Goal: Task Accomplishment & Management: Use online tool/utility

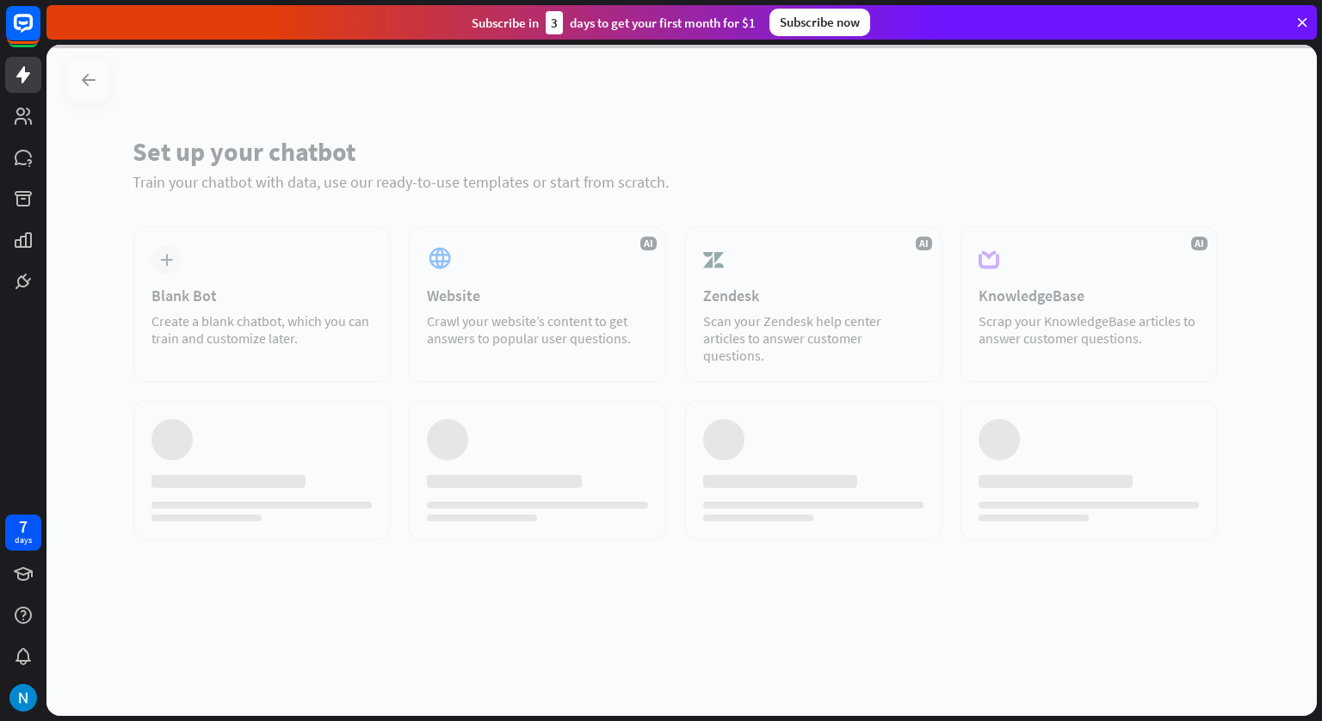
scroll to position [1342, 0]
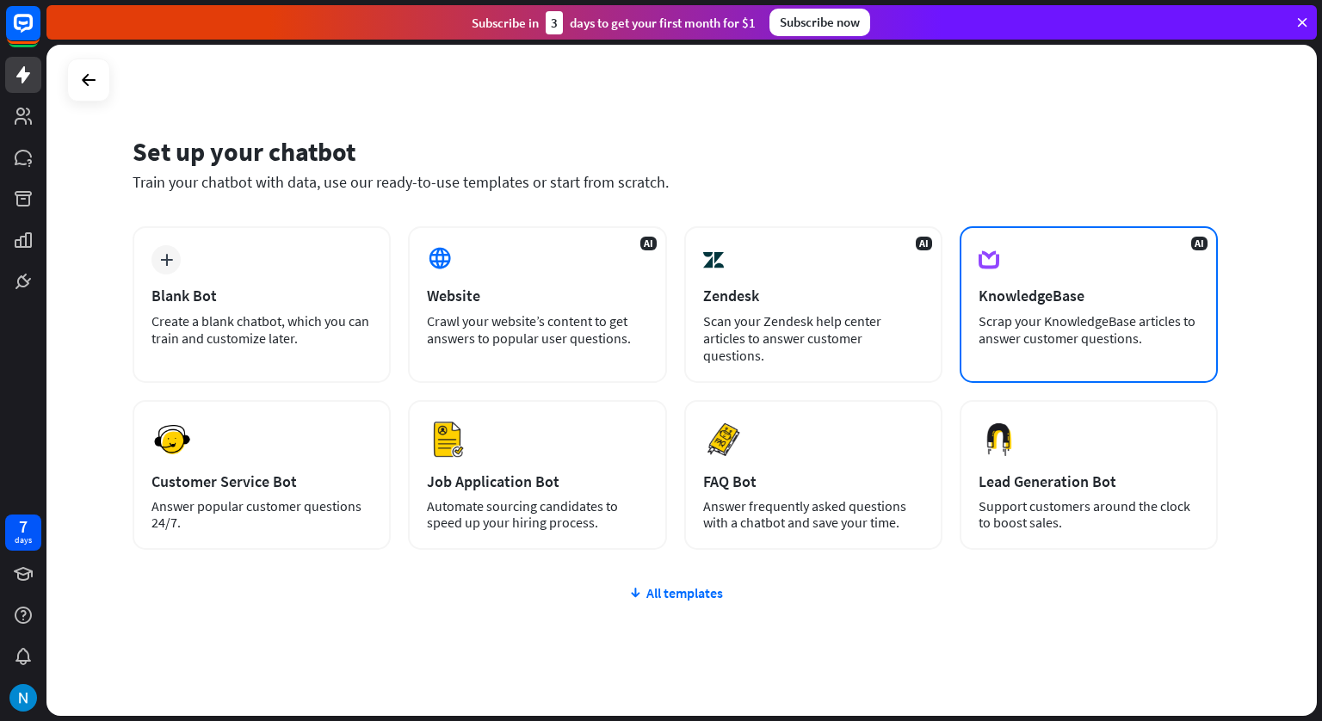
click at [1195, 302] on div "KnowledgeBase" at bounding box center [1088, 296] width 220 height 20
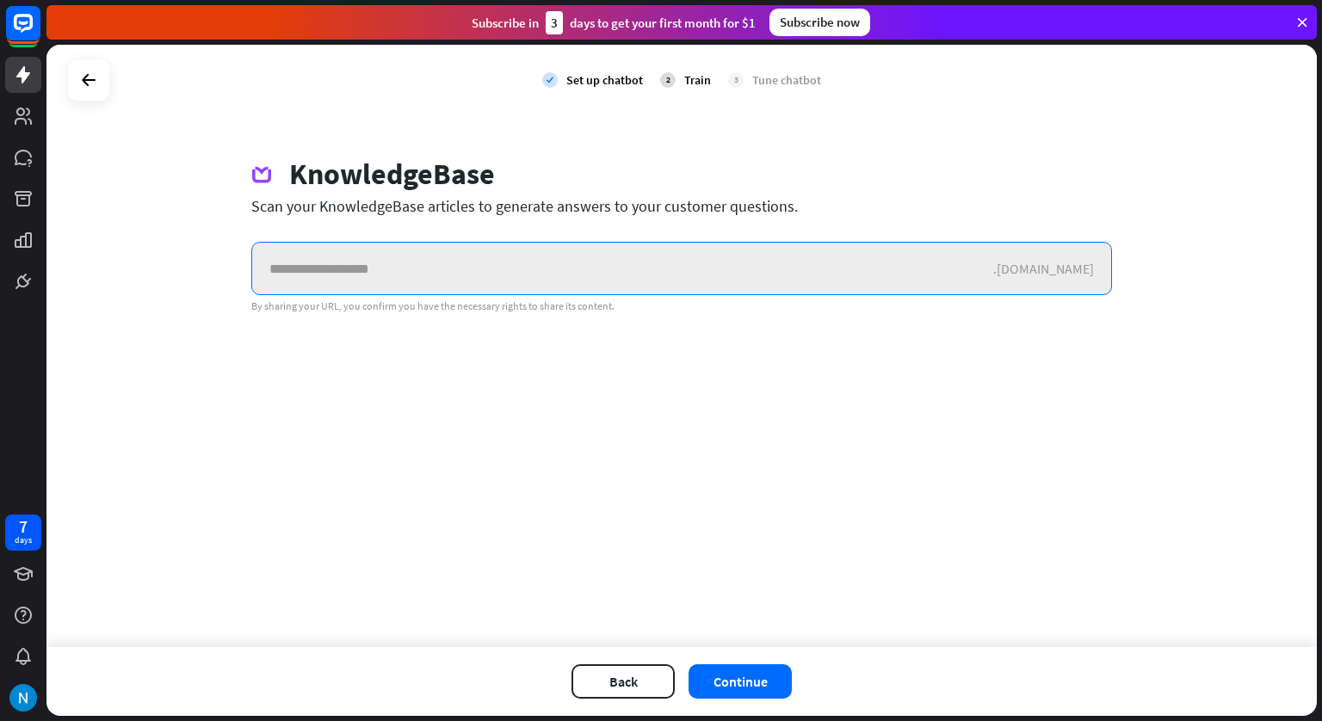
click at [330, 275] on input "text" at bounding box center [622, 269] width 741 height 52
paste input "**********"
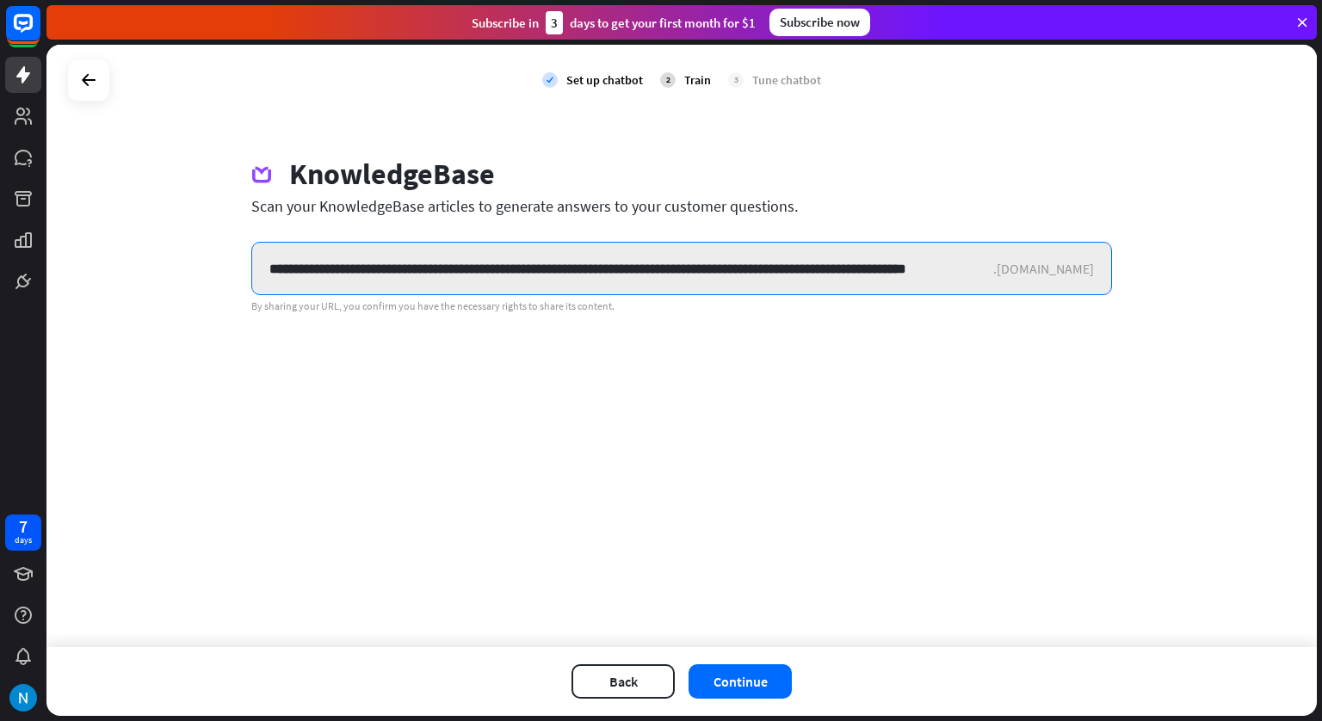
scroll to position [0, 45]
type input "**********"
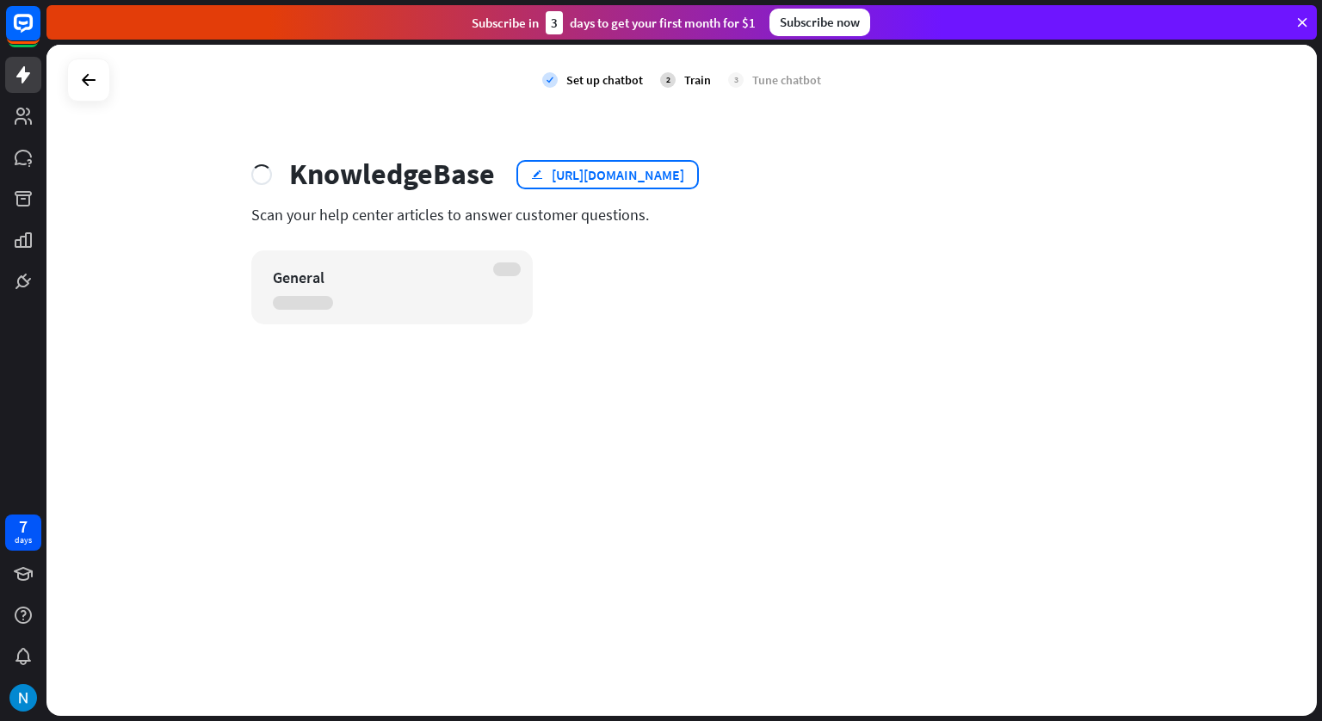
click at [535, 182] on div "edit [URL][DOMAIN_NAME]" at bounding box center [607, 174] width 182 height 29
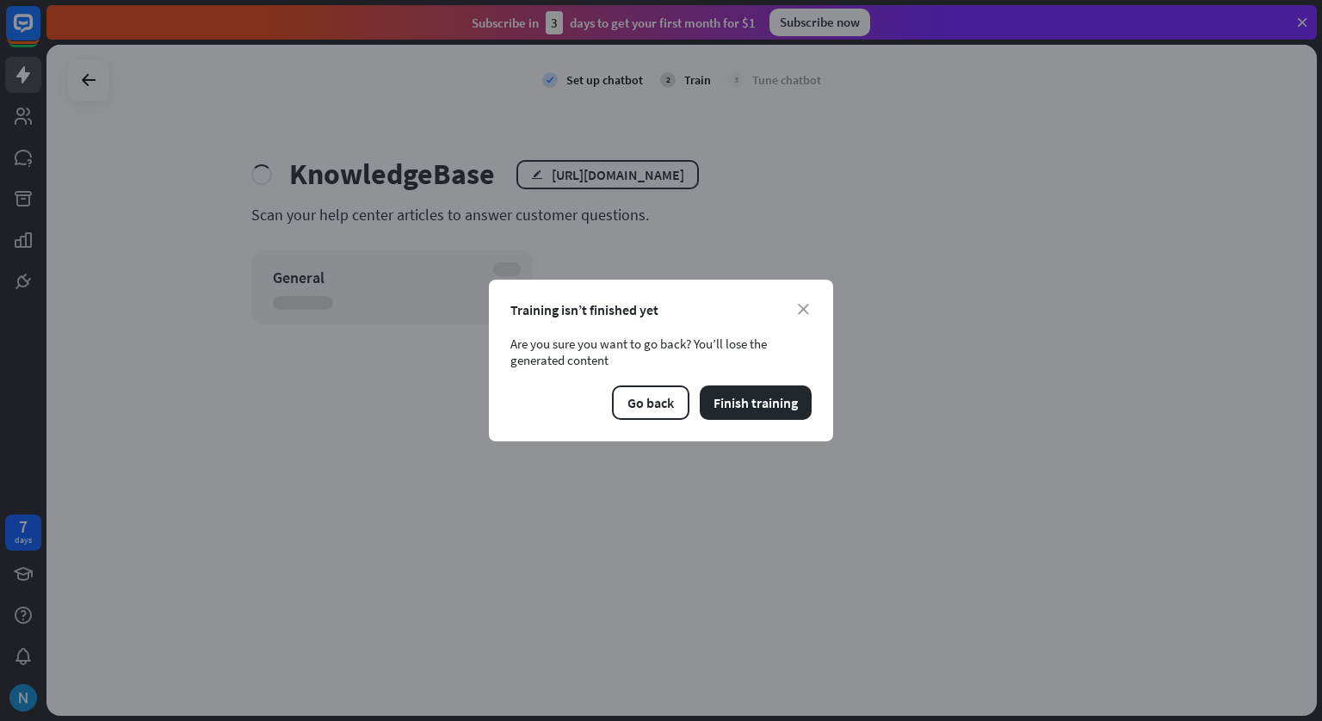
click at [806, 294] on div "close Training isn’t finished yet Are you sure you want to go back? You’ll lose…" at bounding box center [661, 361] width 344 height 162
click at [799, 327] on div "close Training isn’t finished yet Are you sure you want to go back? You’ll lose…" at bounding box center [661, 361] width 344 height 162
click at [802, 304] on icon "close" at bounding box center [803, 309] width 11 height 11
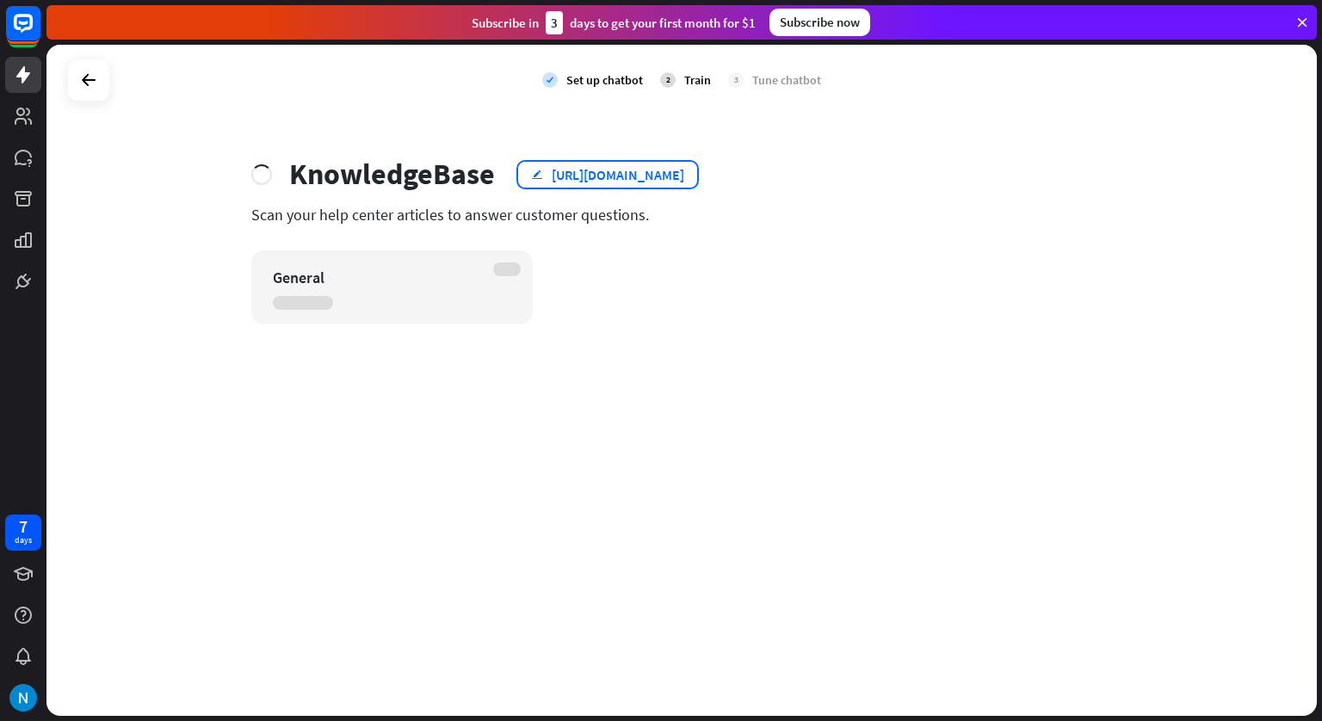
click at [534, 176] on icon "edit" at bounding box center [537, 174] width 12 height 11
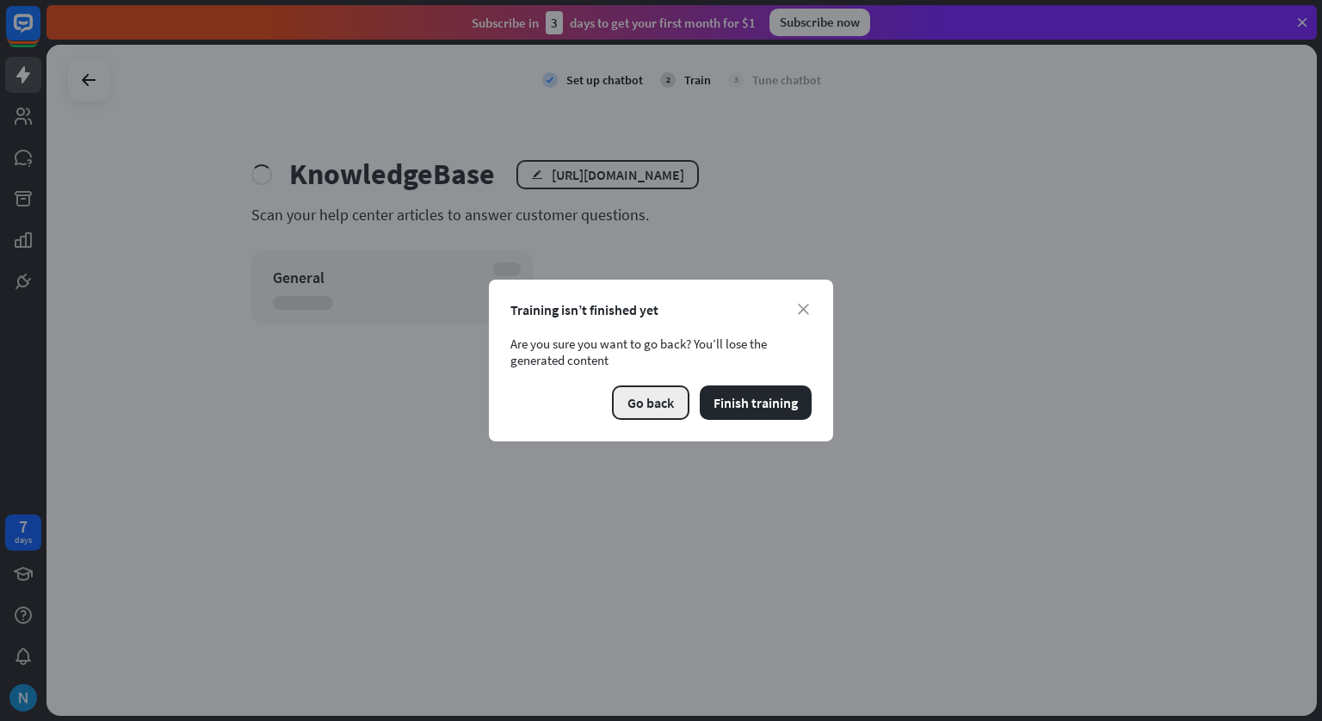
click at [645, 409] on button "Go back" at bounding box center [650, 403] width 77 height 34
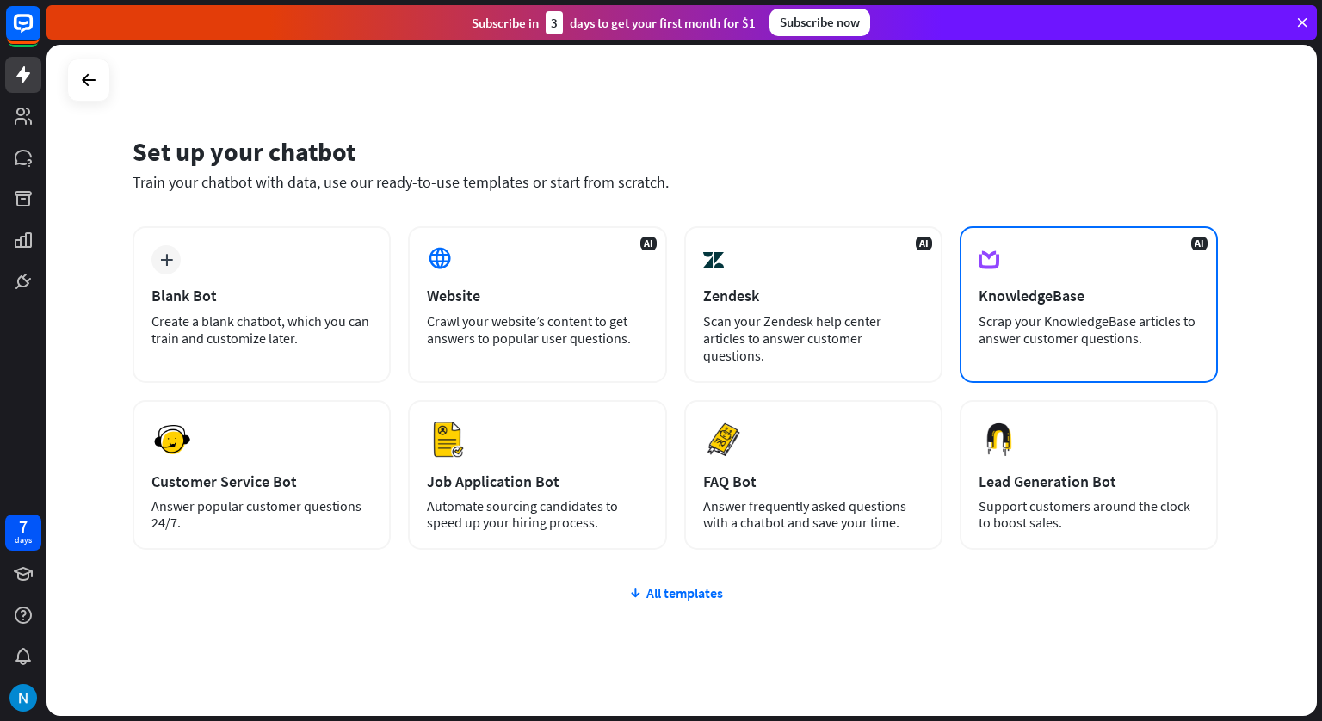
click at [1016, 268] on div "AI KnowledgeBase Scrap your KnowledgeBase articles to answer customer questions." at bounding box center [1089, 304] width 258 height 157
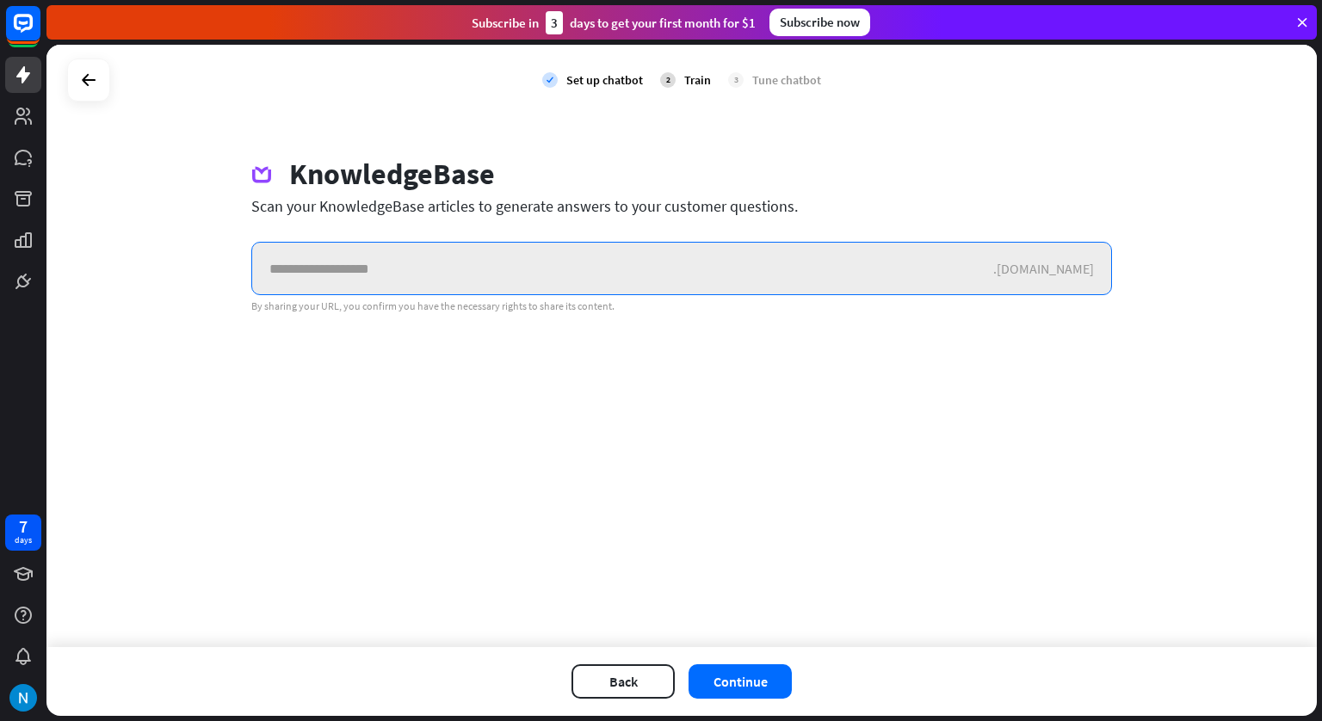
paste input "**********"
click at [313, 268] on input "text" at bounding box center [622, 269] width 741 height 52
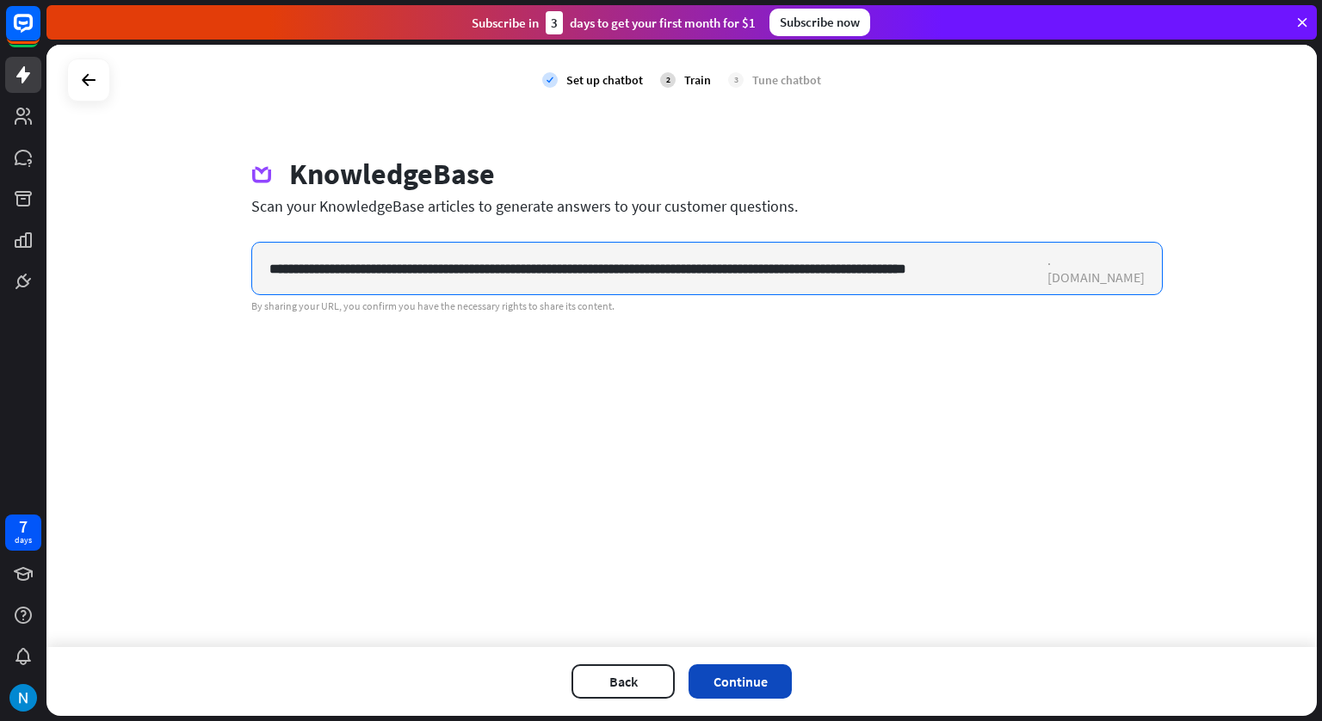
type input "**********"
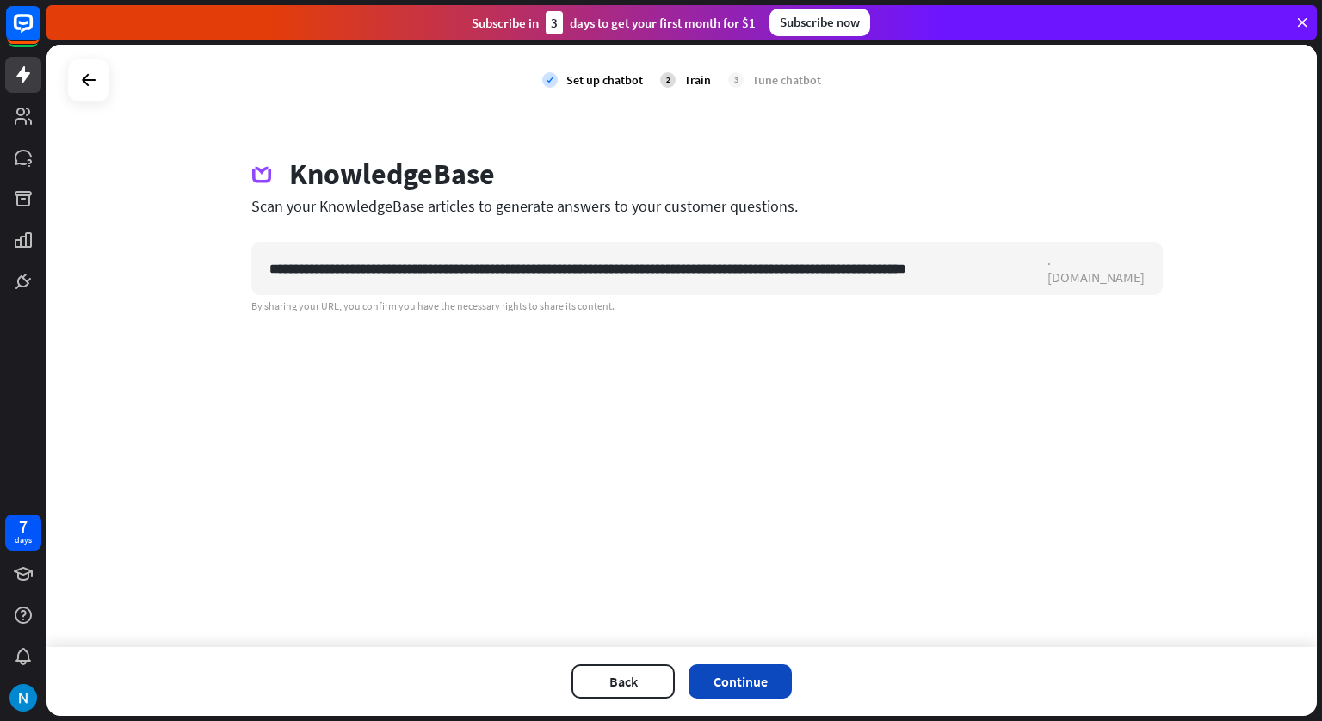
scroll to position [0, 0]
click at [754, 670] on button "Continue" at bounding box center [739, 681] width 103 height 34
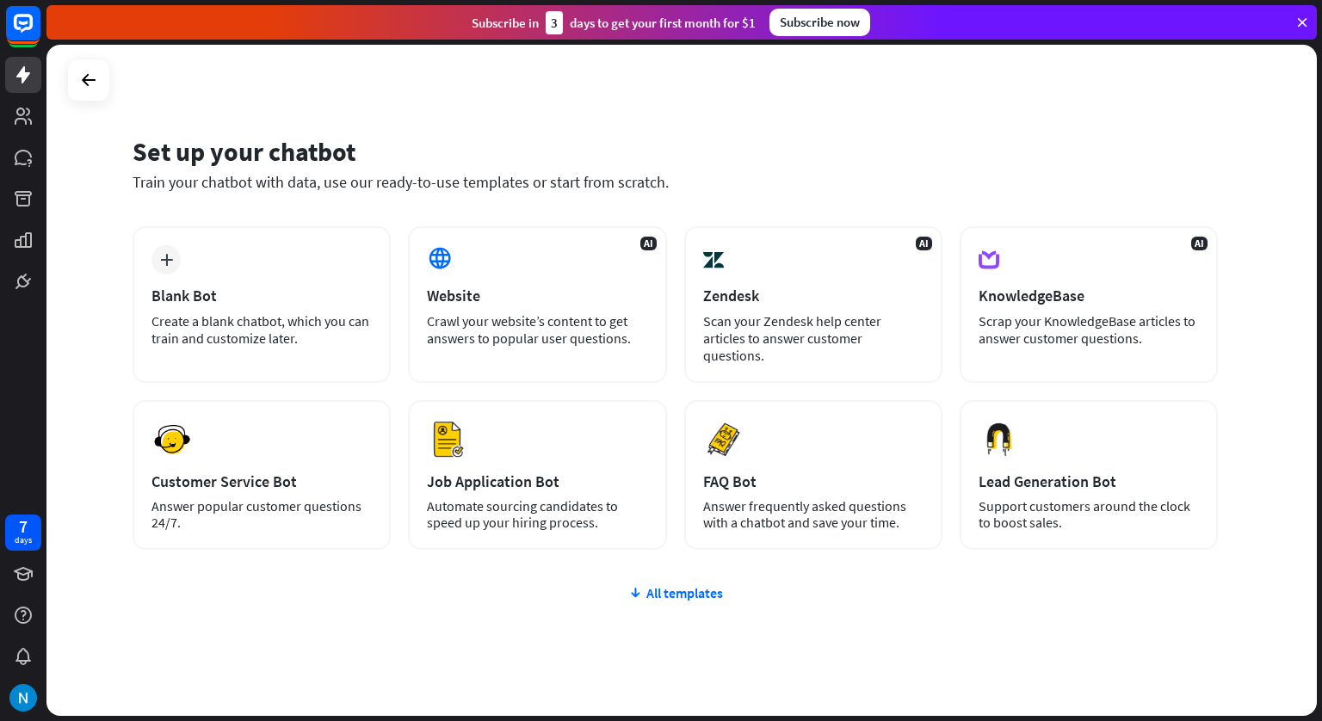
click at [680, 587] on div "plus Blank Bot Create a blank chatbot, which you can train and customize later.…" at bounding box center [675, 491] width 1085 height 530
click at [685, 584] on div "All templates" at bounding box center [675, 592] width 1085 height 17
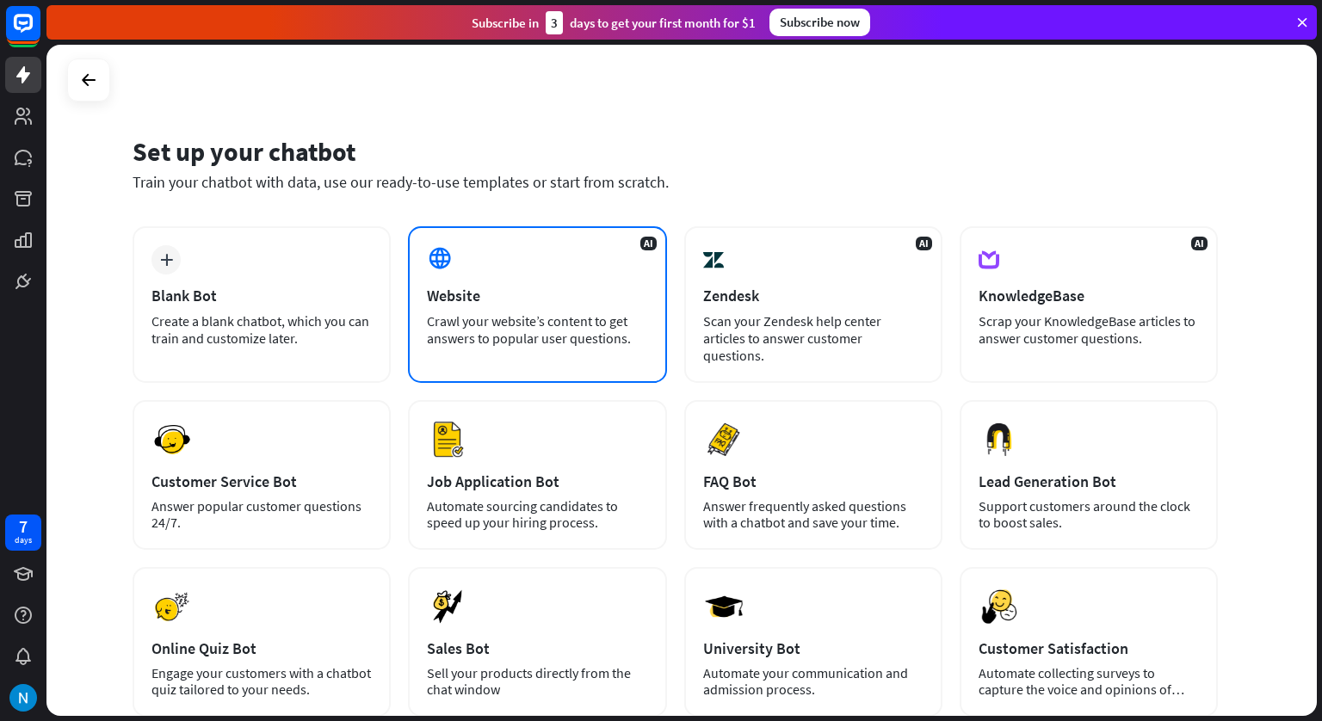
click at [577, 296] on div "Website" at bounding box center [537, 296] width 220 height 20
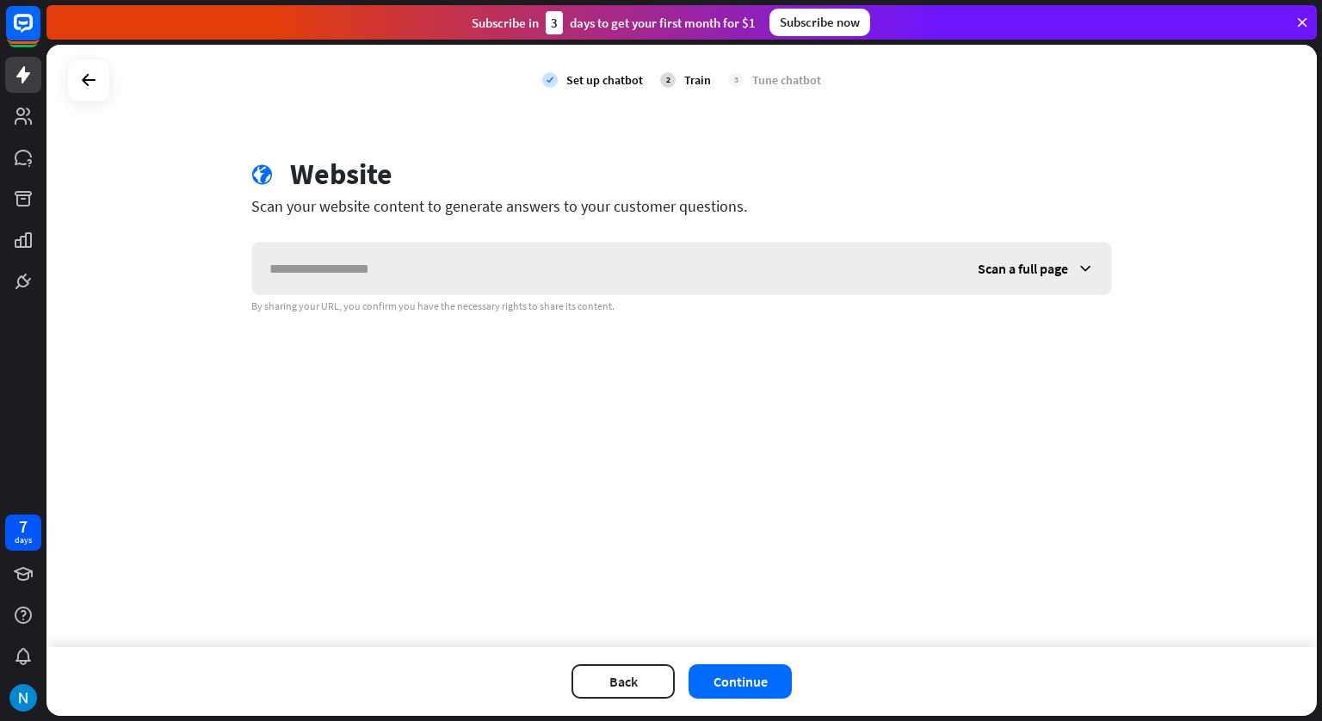
click at [664, 262] on input "text" at bounding box center [606, 269] width 708 height 52
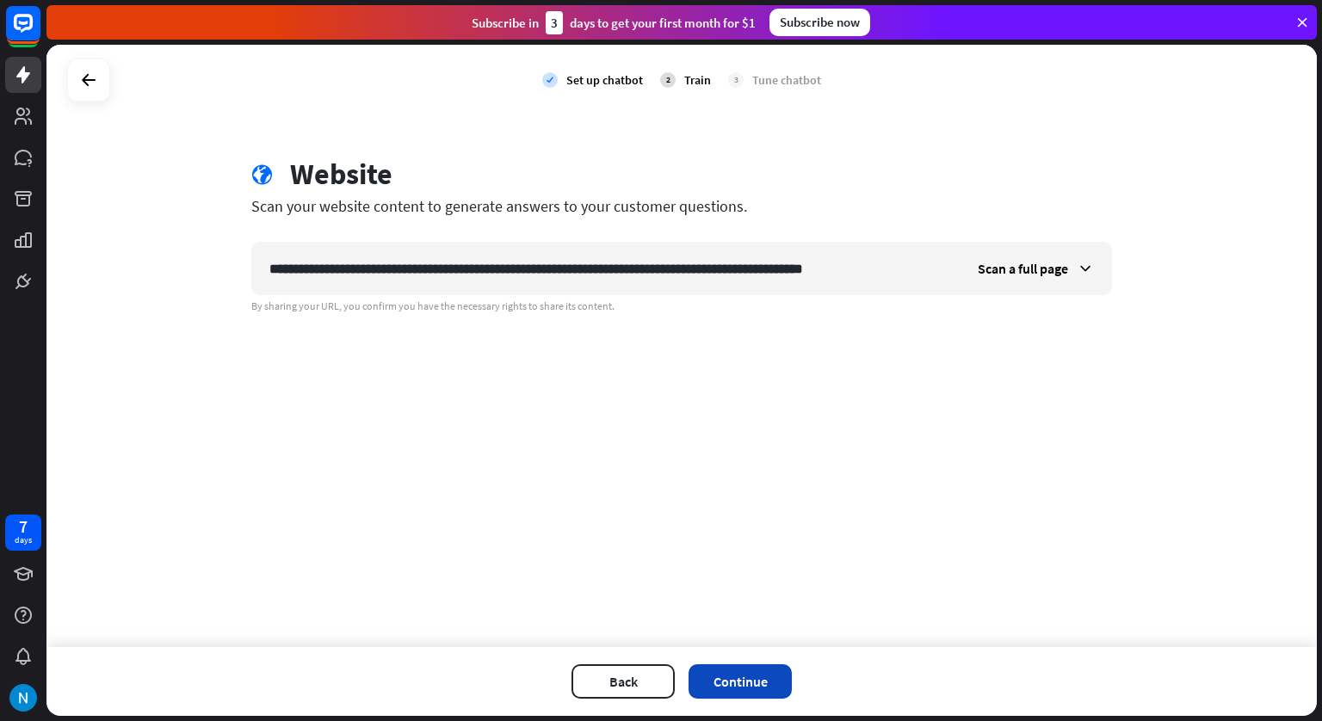
type input "**********"
click at [741, 668] on button "Continue" at bounding box center [739, 681] width 103 height 34
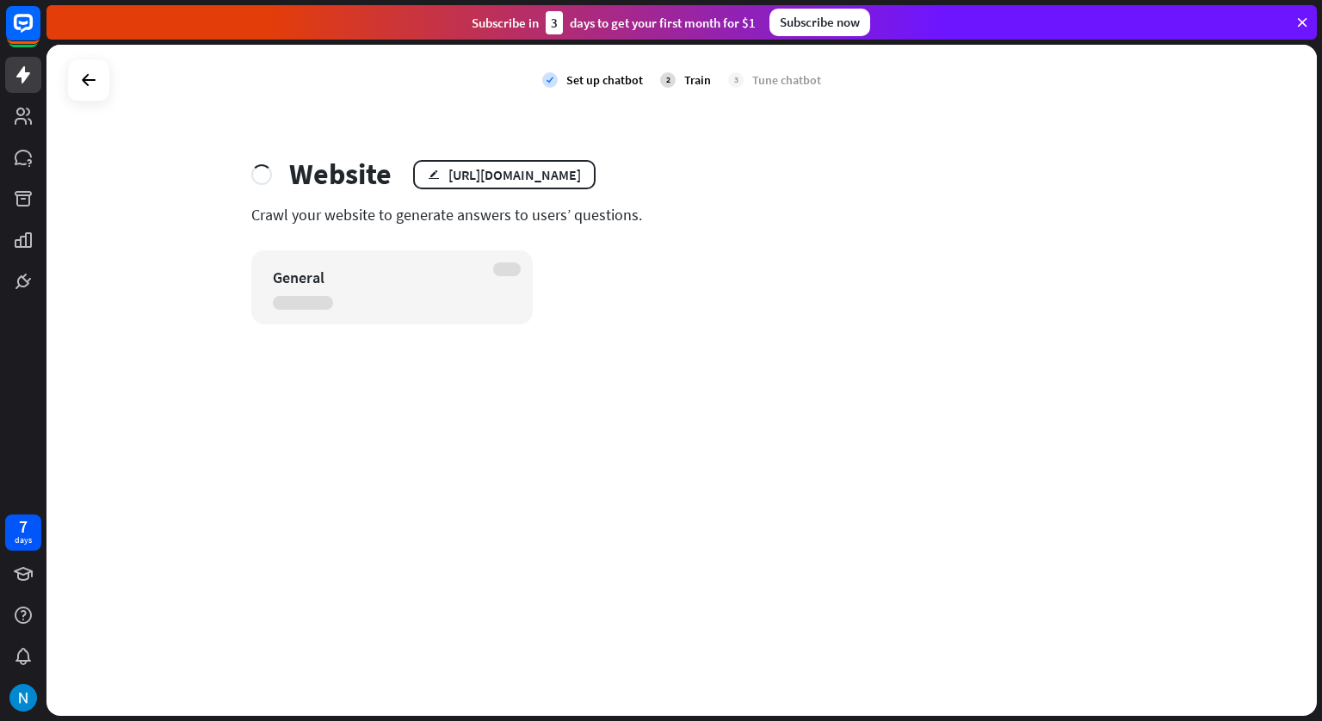
drag, startPoint x: 741, startPoint y: 668, endPoint x: 686, endPoint y: 485, distance: 190.6
click at [686, 485] on div "check Set up chatbot 2 Train 3 Tune chatbot Website edit https://www.st-patrick…" at bounding box center [681, 380] width 1270 height 671
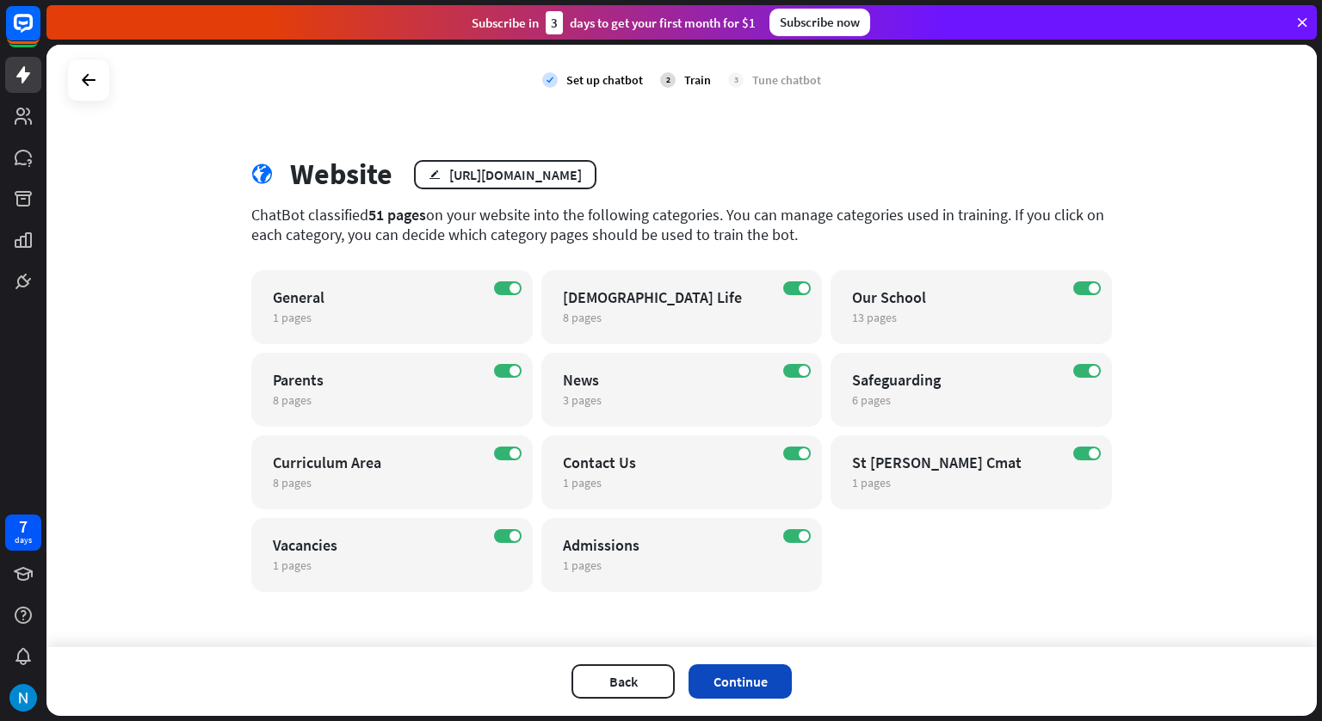
click at [744, 683] on button "Continue" at bounding box center [739, 681] width 103 height 34
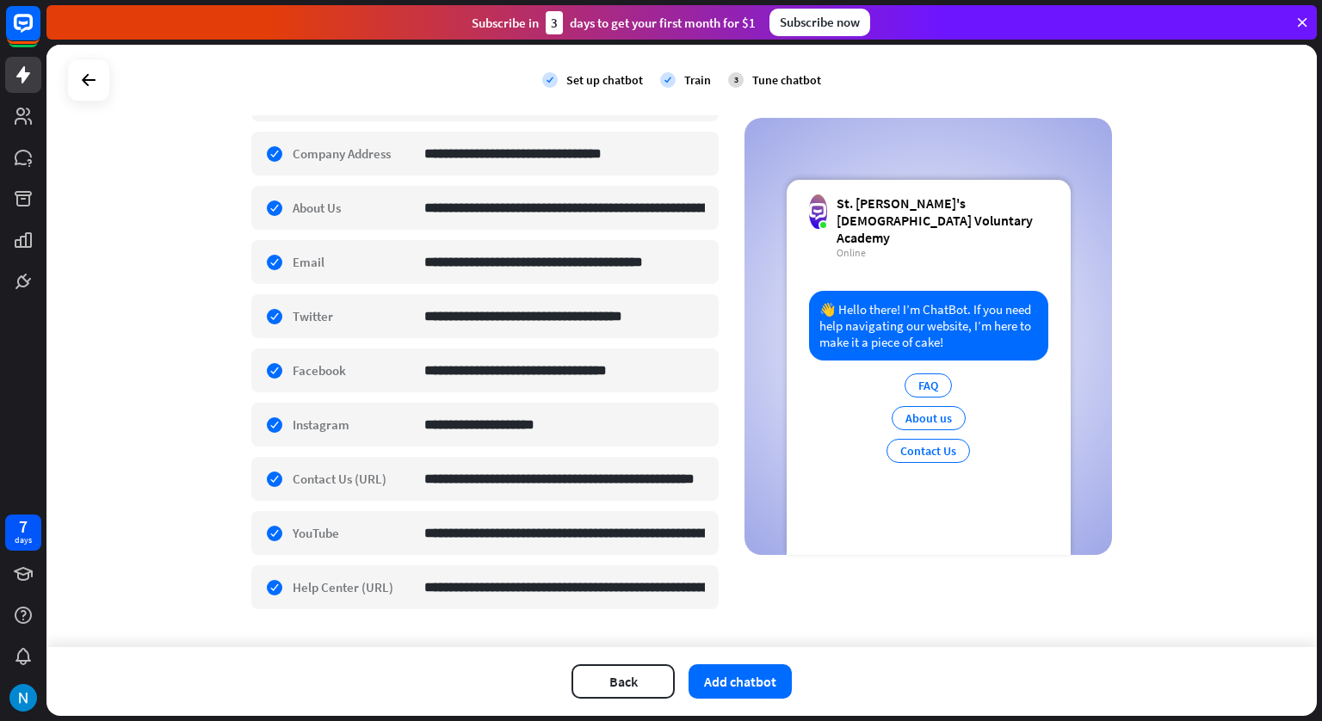
scroll to position [386, 0]
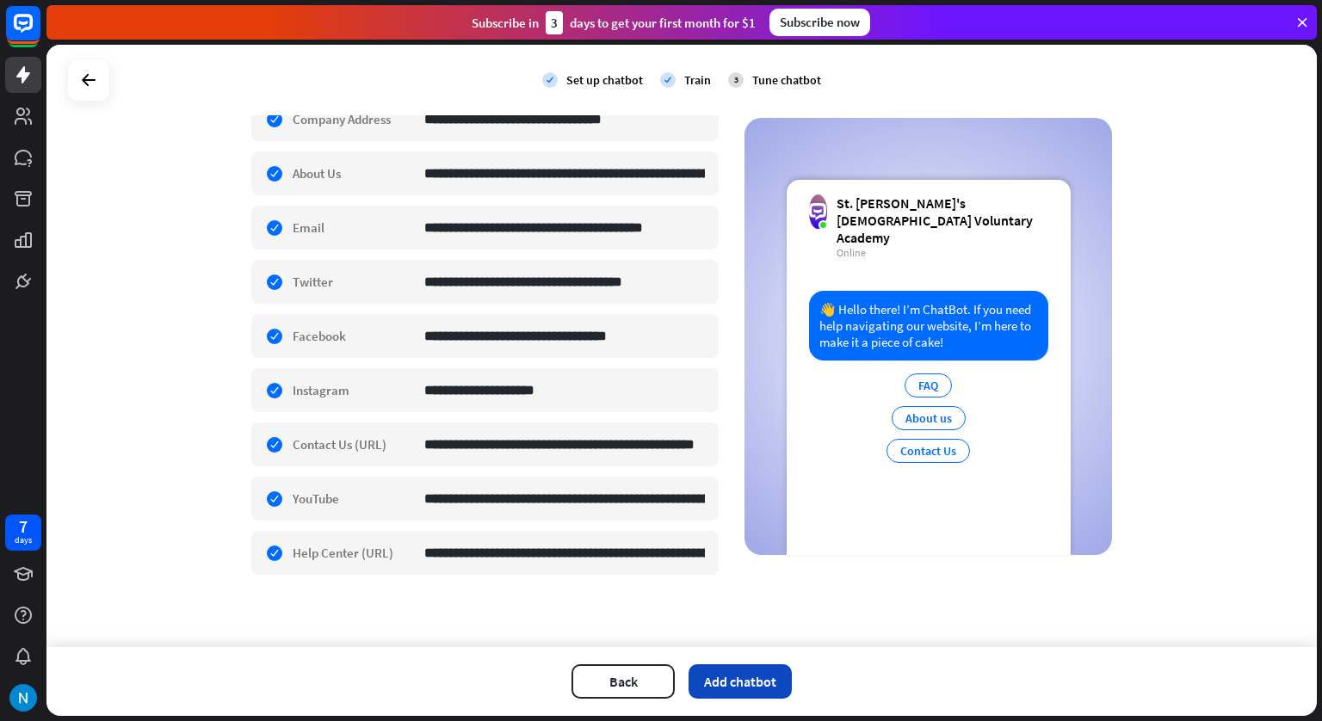
click at [731, 682] on button "Add chatbot" at bounding box center [739, 681] width 103 height 34
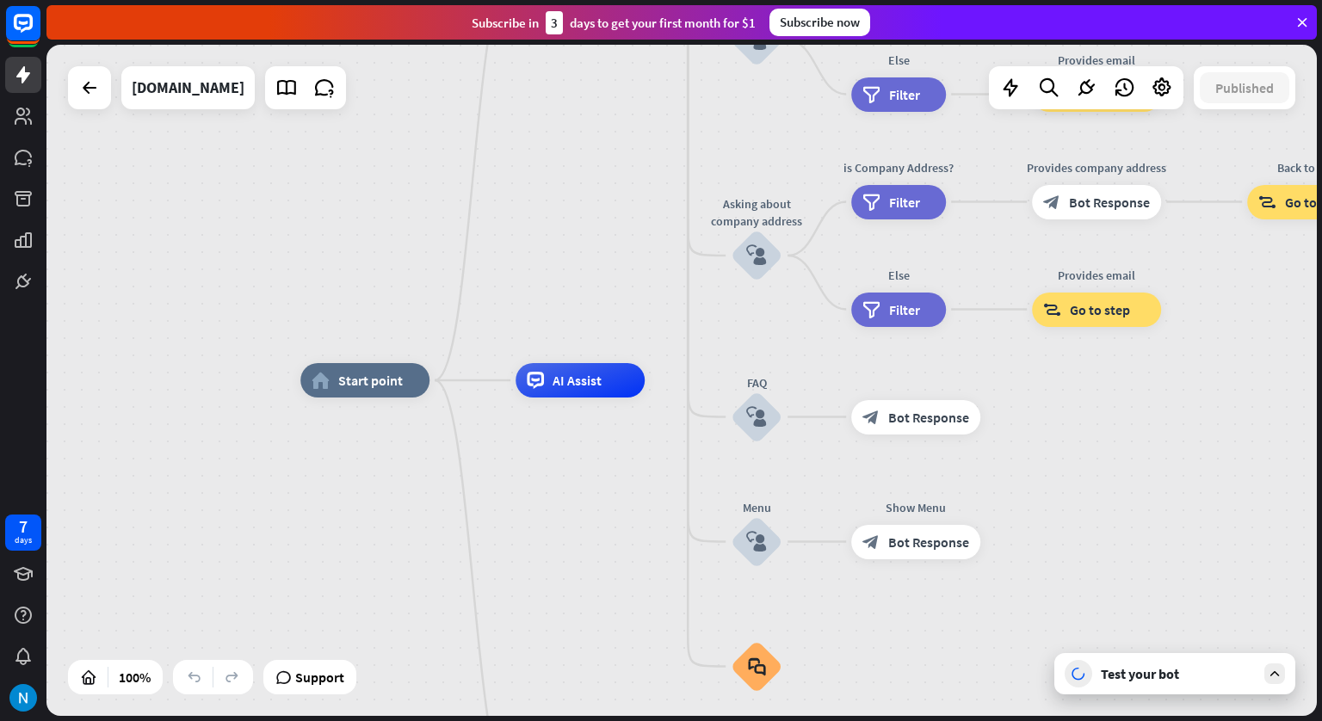
click at [1126, 682] on div "Test your bot" at bounding box center [1178, 673] width 155 height 17
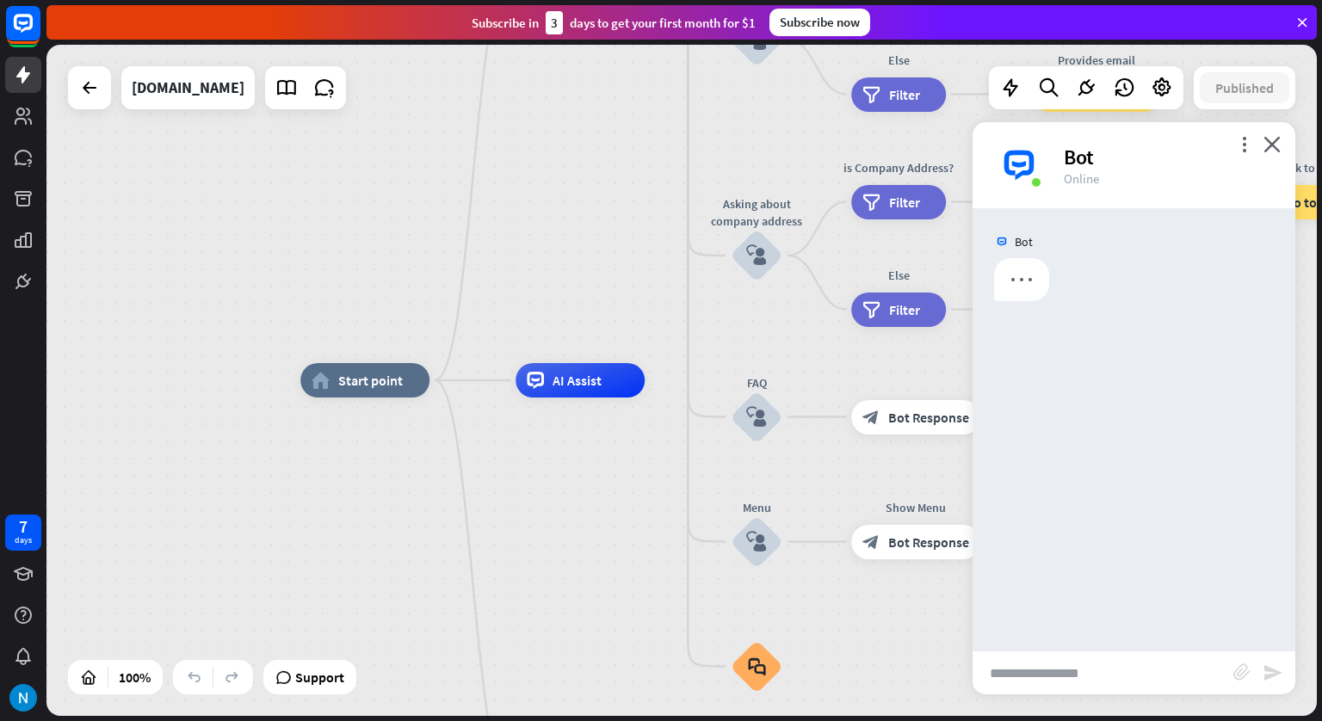
click at [1112, 681] on input "text" at bounding box center [1102, 672] width 261 height 43
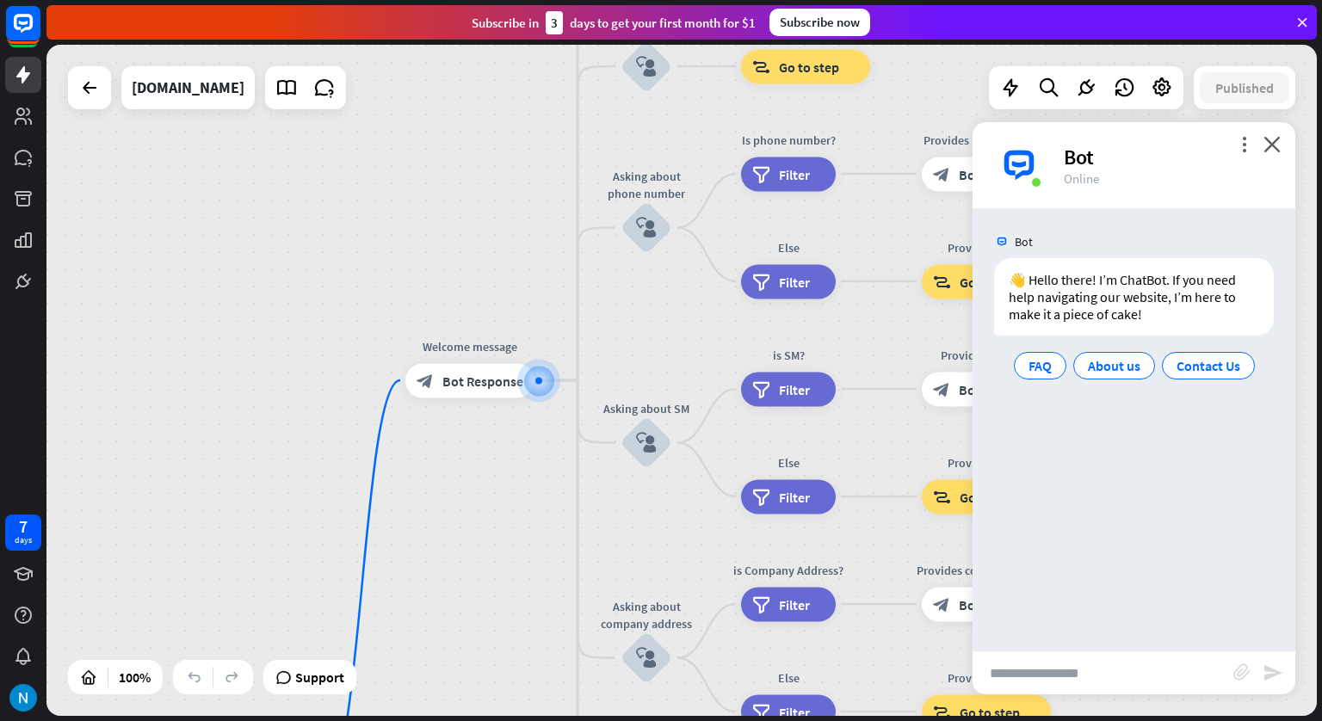
click at [1070, 682] on input "text" at bounding box center [1102, 672] width 261 height 43
type input "**********"
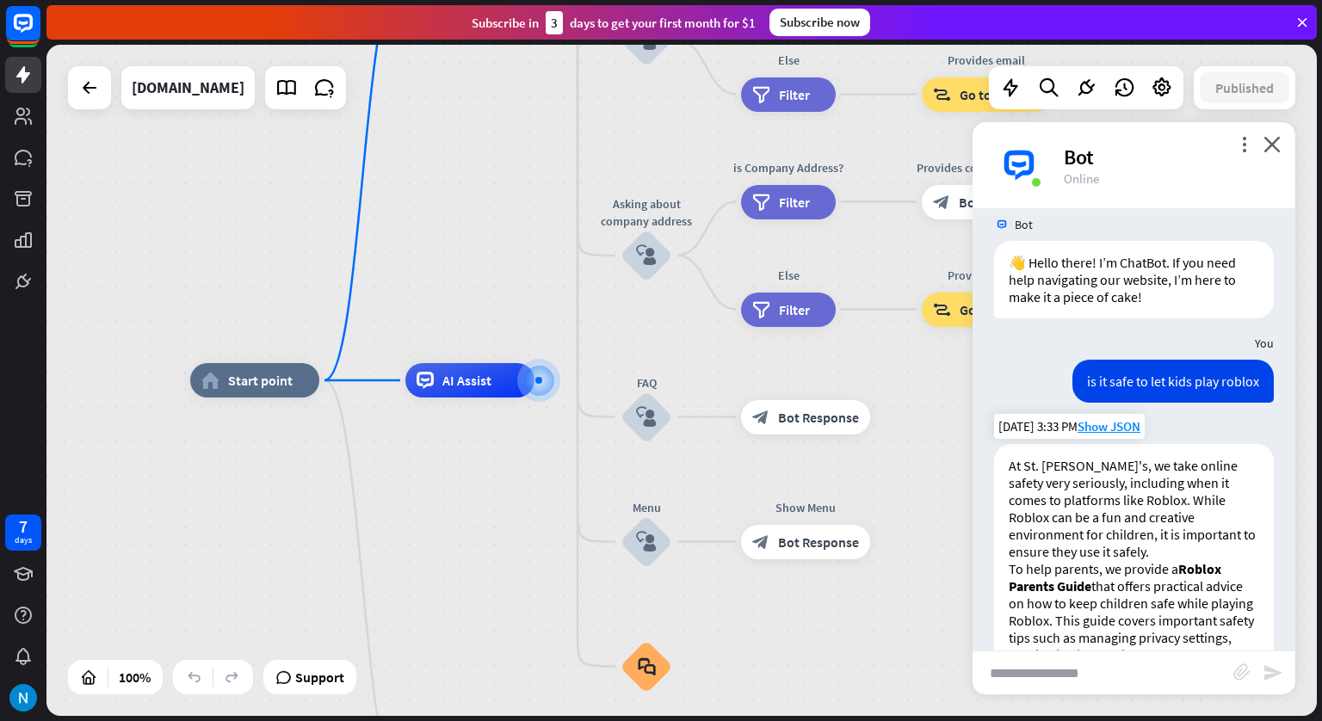
scroll to position [17, 0]
